Goal: Navigation & Orientation: Find specific page/section

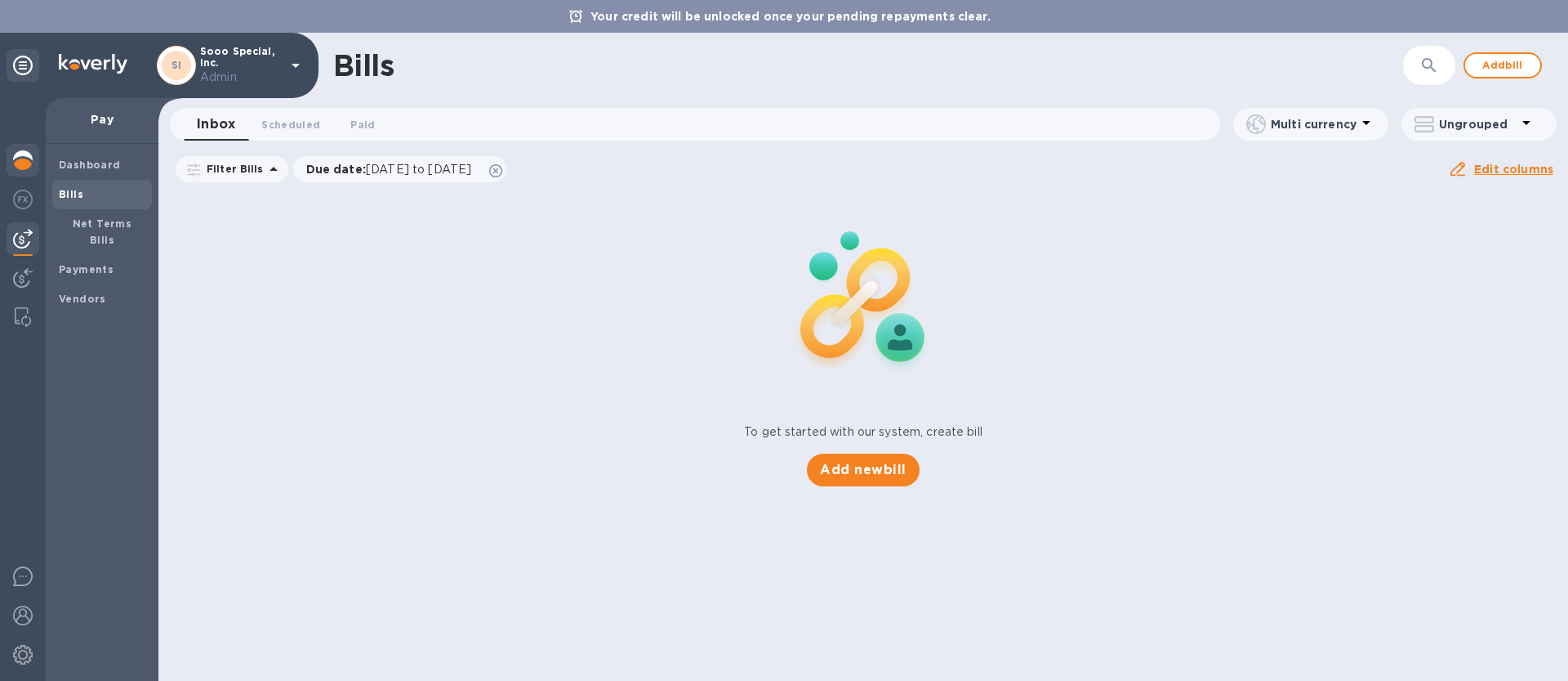
click at [29, 161] on img at bounding box center [23, 160] width 20 height 20
